Goal: Communication & Community: Participate in discussion

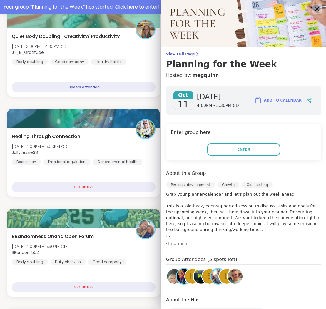
click at [318, 6] on icon at bounding box center [317, 8] width 7 height 7
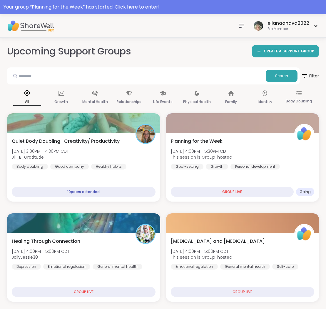
click at [240, 26] on icon at bounding box center [242, 26] width 5 height 4
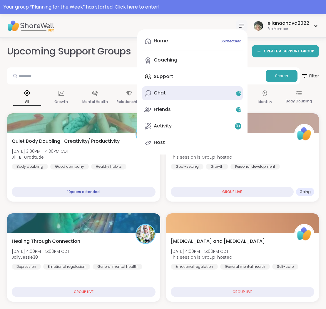
click at [161, 94] on div "Chat 85" at bounding box center [160, 93] width 12 height 6
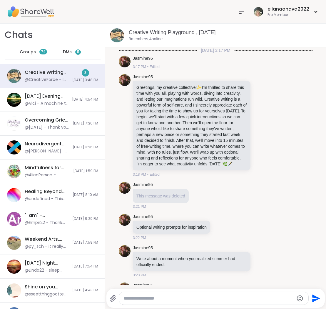
scroll to position [785, 0]
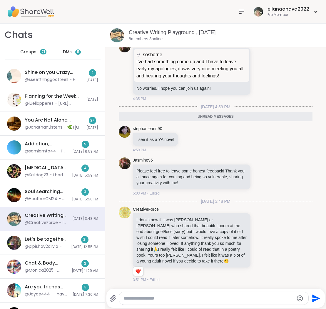
click at [161, 94] on div "I've had something come up and I have to leave early my apologies, it was very …" at bounding box center [192, 88] width 118 height 13
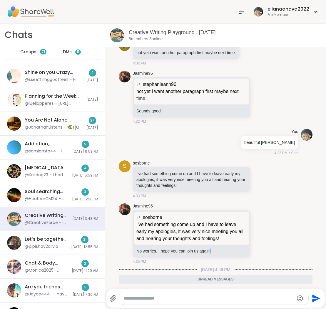
scroll to position [618, 0]
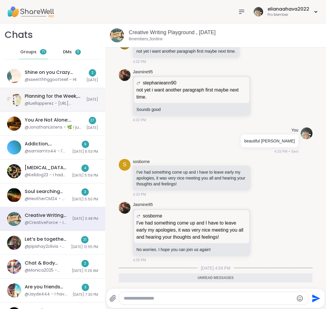
click at [67, 104] on div "@luellapperez - https://miraclemorning.com/wp-content/uploads/2019/08/TMM-Plann…" at bounding box center [54, 104] width 58 height 6
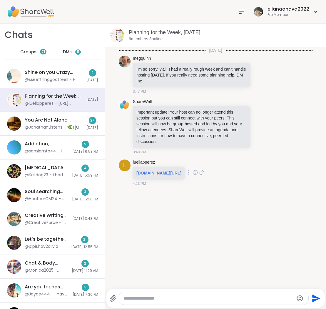
click at [166, 175] on link "miraclemorning.com/wp-content/uploads/2019/08/TMM-Planner-DINO.pdf" at bounding box center [159, 173] width 45 height 5
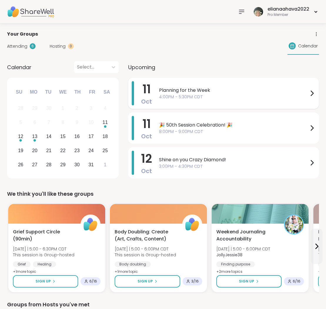
click at [191, 95] on span "4:00PM - 5:30PM CDT" at bounding box center [234, 97] width 150 height 6
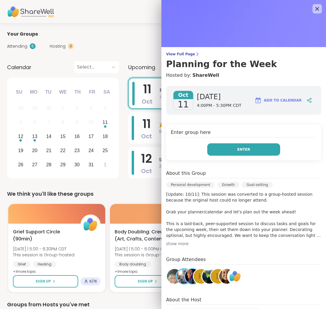
click at [228, 148] on button "Enter" at bounding box center [244, 149] width 73 height 12
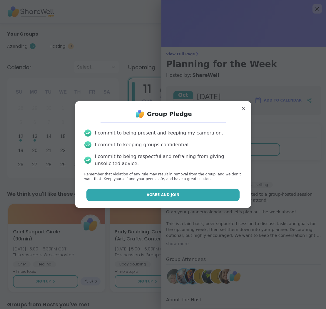
click at [204, 191] on button "Agree and Join" at bounding box center [163, 195] width 153 height 12
